Goal: Task Accomplishment & Management: Manage account settings

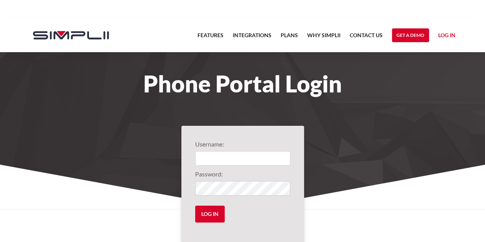
click at [449, 36] on link "Log in" at bounding box center [446, 36] width 17 height 11
type input "1013@ThirdGenerationHomeImprovement"
click at [210, 213] on input "Log in" at bounding box center [209, 213] width 29 height 17
click at [444, 33] on link "Log in" at bounding box center [446, 36] width 17 height 11
